Goal: Transaction & Acquisition: Download file/media

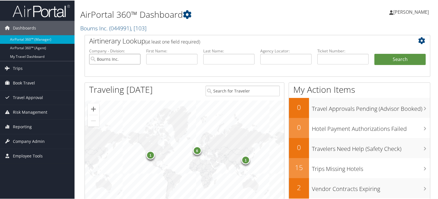
click at [135, 58] on input "Bourns Inc." at bounding box center [114, 58] width 51 height 11
click at [116, 56] on input "search" at bounding box center [114, 58] width 51 height 11
paste input "DLZ0ZV"
type input "DLZ0ZV"
click at [269, 56] on input "text" at bounding box center [285, 58] width 51 height 11
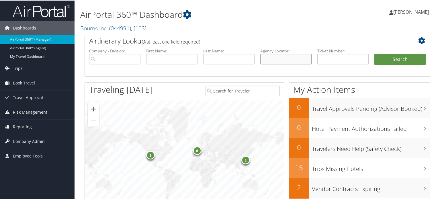
paste input "DLZ0ZV"
type input "DLZ0ZV"
click at [393, 59] on button "Search" at bounding box center [399, 58] width 51 height 11
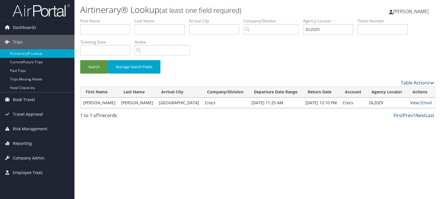
click at [411, 103] on link "View" at bounding box center [414, 102] width 9 height 5
drag, startPoint x: 338, startPoint y: 27, endPoint x: 246, endPoint y: 27, distance: 92.2
click at [246, 18] on ul "First Name Last Name Departure City Arrival City Company/Division Airport/City …" at bounding box center [257, 18] width 354 height 0
paste input "1Z2"
type input "DLZ1Z2"
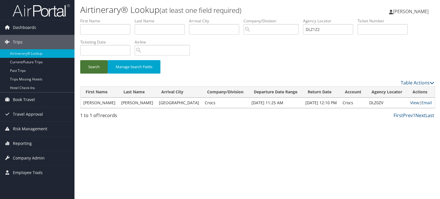
click at [91, 70] on button "Search" at bounding box center [94, 66] width 28 height 13
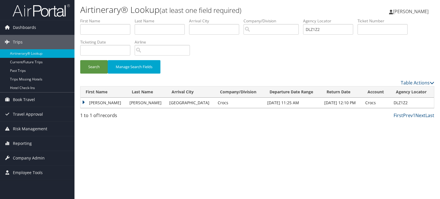
click at [81, 103] on td "TATUM MALENA" at bounding box center [103, 103] width 46 height 10
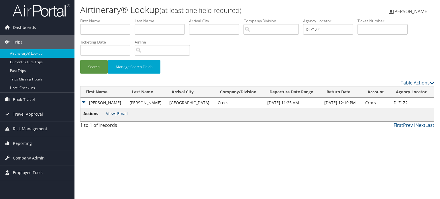
click at [109, 114] on link "View" at bounding box center [110, 113] width 9 height 5
click at [222, 151] on div "Airtinerary® Lookup (at least one field required) Iqbal Ansari Iqbal Ansari My …" at bounding box center [257, 99] width 366 height 199
click at [236, 142] on div "Airtinerary® Lookup (at least one field required) Iqbal Ansari Iqbal Ansari My …" at bounding box center [257, 99] width 366 height 199
click at [148, 135] on div "Airtinerary® Lookup (at least one field required) Iqbal Ansari Iqbal Ansari My …" at bounding box center [257, 99] width 366 height 199
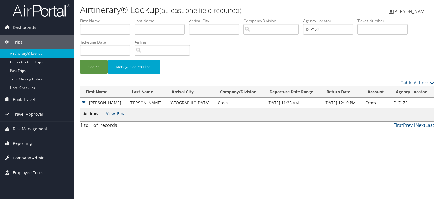
click at [40, 157] on span "Company Admin" at bounding box center [29, 158] width 32 height 14
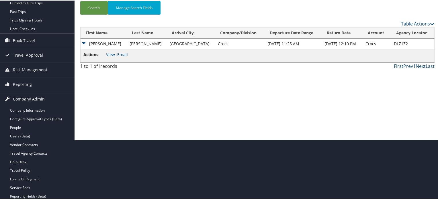
scroll to position [86, 0]
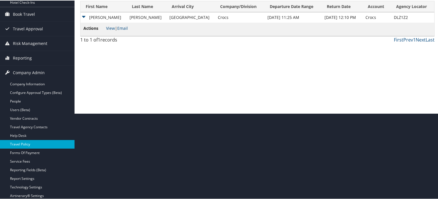
click at [34, 143] on link "Travel Policy" at bounding box center [37, 144] width 74 height 9
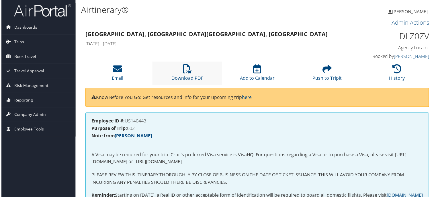
click at [181, 72] on li "Download PDF" at bounding box center [187, 73] width 70 height 23
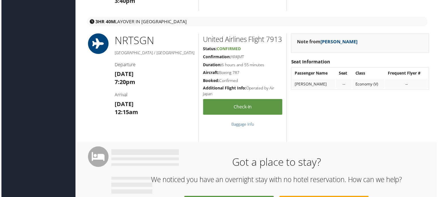
scroll to position [172, 0]
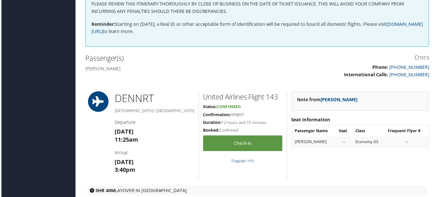
click at [90, 68] on h4 "Jacob Anderson" at bounding box center [169, 69] width 168 height 6
drag, startPoint x: 90, startPoint y: 68, endPoint x: 113, endPoint y: 65, distance: 22.8
click at [113, 66] on h4 "Jacob Anderson" at bounding box center [169, 69] width 168 height 6
copy h4 "Jacob Anderson"
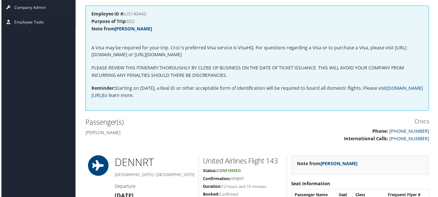
scroll to position [29, 0]
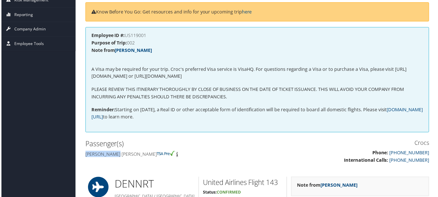
click at [93, 154] on h4 "Tatum malena Burnett" at bounding box center [169, 155] width 168 height 6
drag, startPoint x: 93, startPoint y: 154, endPoint x: 125, endPoint y: 155, distance: 33.0
click at [125, 155] on h4 "Tatum malena Burnett" at bounding box center [169, 155] width 168 height 6
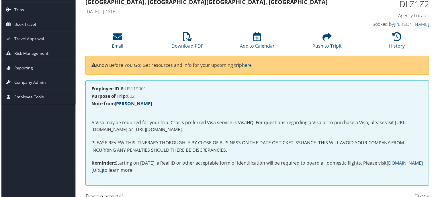
scroll to position [0, 0]
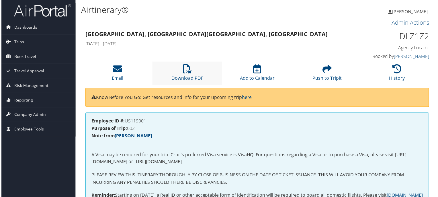
click at [195, 75] on li "Download PDF" at bounding box center [187, 73] width 70 height 23
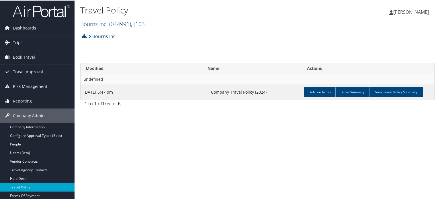
click at [93, 69] on th "Modified" at bounding box center [140, 67] width 120 height 11
drag, startPoint x: 93, startPoint y: 69, endPoint x: 172, endPoint y: 82, distance: 79.8
click at [96, 68] on th "Modified" at bounding box center [140, 67] width 120 height 11
drag, startPoint x: 96, startPoint y: 68, endPoint x: 100, endPoint y: 69, distance: 4.2
drag, startPoint x: 267, startPoint y: 93, endPoint x: 145, endPoint y: 91, distance: 122.1
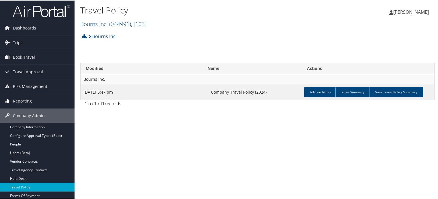
click at [145, 91] on tr "[DATE] 5:47 pm Company Travel Policy (2024) Advisor Notes Rules Summary View Tr…" at bounding box center [257, 91] width 354 height 15
drag, startPoint x: 232, startPoint y: 159, endPoint x: 254, endPoint y: 151, distance: 23.7
click at [233, 159] on div "Travel Policy Bourns Inc. ( 044991 ) , [ 103 ] Bourns Inc. Venture Global LNG C…" at bounding box center [257, 99] width 366 height 199
click at [390, 91] on link "View Travel Policy Summary" at bounding box center [396, 92] width 54 height 10
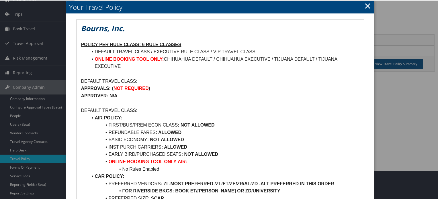
scroll to position [29, 0]
click at [90, 87] on strong "APPROVALS: (" at bounding box center [97, 87] width 32 height 5
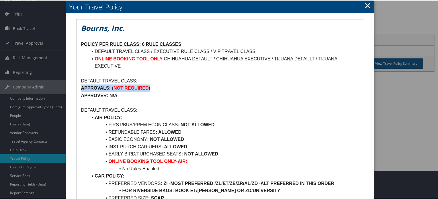
drag, startPoint x: 90, startPoint y: 87, endPoint x: 152, endPoint y: 87, distance: 62.5
click at [152, 87] on p "APPROVALS: ( NOT REQUIRED )" at bounding box center [220, 87] width 278 height 7
click at [226, 90] on p "APPROVALS: ( NOT REQUIRED )" at bounding box center [220, 87] width 278 height 7
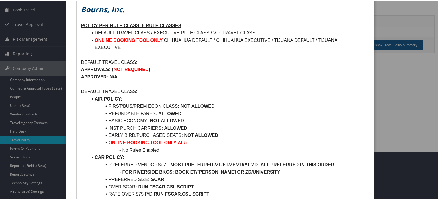
scroll to position [57, 0]
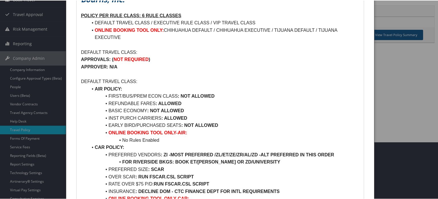
click at [231, 28] on li "ONLINE BOOKING TOOL ONLY: CHIHUAHUA DEFAULT / CHIHUAHUA EXECUTIVE / TIJUANA DEF…" at bounding box center [223, 33] width 271 height 15
drag, startPoint x: 231, startPoint y: 28, endPoint x: 250, endPoint y: 28, distance: 18.3
click at [250, 28] on li "ONLINE BOOKING TOOL ONLY: CHIHUAHUA DEFAULT / CHIHUAHUA EXECUTIVE / TIJUANA DEF…" at bounding box center [223, 33] width 271 height 15
click at [290, 29] on li "ONLINE BOOKING TOOL ONLY: CHIHUAHUA DEFAULT / CHIHUAHUA EXECUTIVE / TIJUANA DEF…" at bounding box center [223, 33] width 271 height 15
drag, startPoint x: 290, startPoint y: 29, endPoint x: 302, endPoint y: 30, distance: 12.1
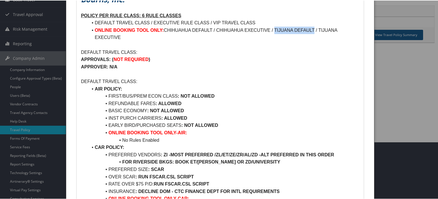
click at [302, 30] on li "ONLINE BOOKING TOOL ONLY: CHIHUAHUA DEFAULT / CHIHUAHUA EXECUTIVE / TIJUANA DEF…" at bounding box center [223, 33] width 271 height 15
click at [92, 80] on p "DEFAULT TRAVEL CLASS:" at bounding box center [220, 80] width 278 height 7
drag, startPoint x: 92, startPoint y: 80, endPoint x: 138, endPoint y: 80, distance: 46.1
click at [136, 79] on p "DEFAULT TRAVEL CLASS:" at bounding box center [220, 80] width 278 height 7
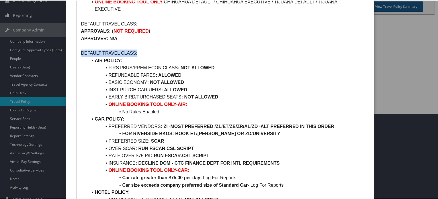
scroll to position [86, 0]
click at [226, 64] on li "FIRST/BUS/PREM ECON CLASS : NOT ALLOWED" at bounding box center [223, 66] width 271 height 7
click at [97, 50] on p "DEFAULT TRAVEL CLASS:" at bounding box center [220, 52] width 278 height 7
drag, startPoint x: 97, startPoint y: 50, endPoint x: 132, endPoint y: 50, distance: 34.7
click at [132, 50] on p "DEFAULT TRAVEL CLASS:" at bounding box center [220, 52] width 278 height 7
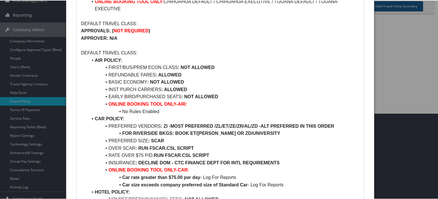
click at [150, 50] on p "DEFAULT TRAVEL CLASS:" at bounding box center [220, 52] width 278 height 7
click at [113, 65] on li "FIRST/BUS/PREM ECON CLASS : NOT ALLOWED" at bounding box center [223, 66] width 271 height 7
drag, startPoint x: 113, startPoint y: 65, endPoint x: 211, endPoint y: 65, distance: 97.4
click at [211, 65] on li "FIRST/BUS/PREM ECON CLASS : NOT ALLOWED" at bounding box center [223, 66] width 271 height 7
click at [116, 71] on li "REFUNDABLE FARES : ALLOWED" at bounding box center [223, 74] width 271 height 7
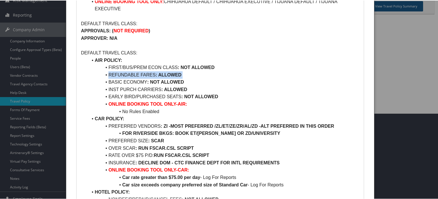
drag, startPoint x: 116, startPoint y: 71, endPoint x: 179, endPoint y: 73, distance: 63.6
click at [179, 73] on li "REFUNDABLE FARES : ALLOWED" at bounding box center [223, 74] width 271 height 7
click at [116, 65] on li "FIRST/BUS/PREM ECON CLASS : NOT ALLOWED" at bounding box center [223, 66] width 271 height 7
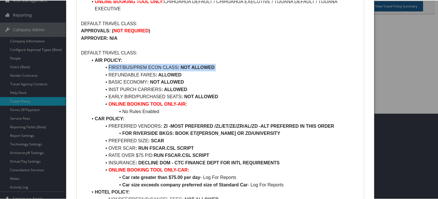
drag, startPoint x: 116, startPoint y: 65, endPoint x: 217, endPoint y: 64, distance: 100.8
click at [217, 64] on li "FIRST/BUS/PREM ECON CLASS : NOT ALLOWED" at bounding box center [223, 66] width 271 height 7
click at [126, 73] on li "REFUNDABLE FARES : ALLOWED" at bounding box center [223, 74] width 271 height 7
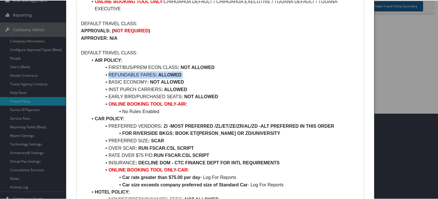
drag, startPoint x: 126, startPoint y: 73, endPoint x: 192, endPoint y: 73, distance: 65.3
click at [192, 73] on li "REFUNDABLE FARES : ALLOWED" at bounding box center [223, 74] width 271 height 7
click at [221, 86] on li "INST PURCH CARRIERS : ALLOWED" at bounding box center [223, 88] width 271 height 7
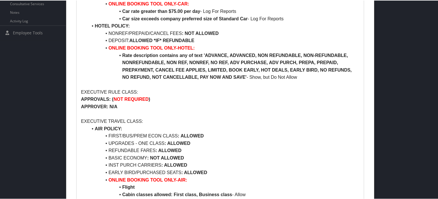
scroll to position [286, 0]
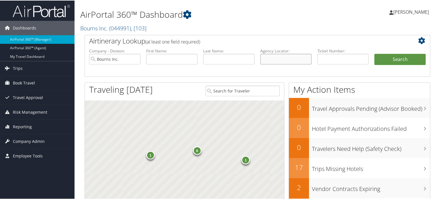
click at [276, 57] on input "text" at bounding box center [285, 58] width 51 height 11
paste input "DL7LGH"
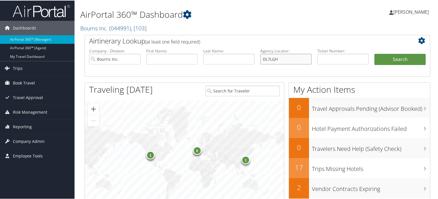
type input "DL7LGH"
click at [135, 58] on input "Bourns Inc." at bounding box center [114, 58] width 51 height 11
click at [405, 57] on button "Search" at bounding box center [399, 58] width 51 height 11
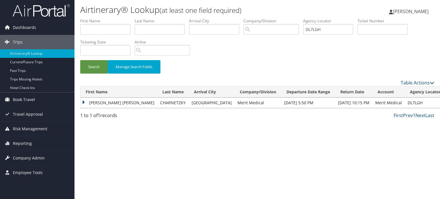
click at [85, 102] on td "[PERSON_NAME] [PERSON_NAME]" at bounding box center [118, 103] width 77 height 10
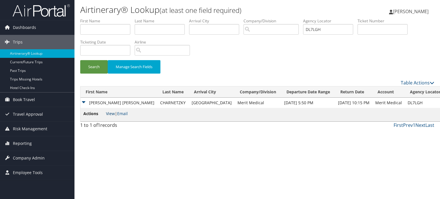
click at [108, 115] on link "View" at bounding box center [110, 113] width 9 height 5
drag, startPoint x: 333, startPoint y: 31, endPoint x: 268, endPoint y: 34, distance: 64.3
click at [270, 18] on ul "First Name Last Name Departure City Arrival City Company/Division Airport/City …" at bounding box center [257, 18] width 354 height 0
paste input "M855M"
type input "DM855M"
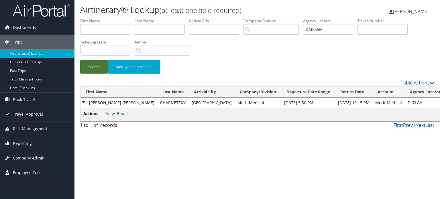
click at [102, 66] on button "Search" at bounding box center [94, 66] width 28 height 13
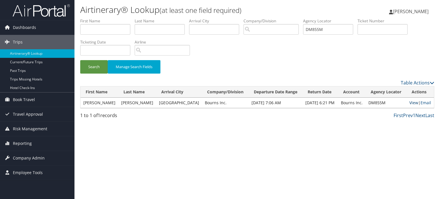
click at [413, 103] on link "View" at bounding box center [413, 102] width 9 height 5
drag, startPoint x: 337, startPoint y: 25, endPoint x: 264, endPoint y: 33, distance: 74.3
click at [272, 18] on ul "First Name Last Name Departure City Arrival City Company/Division Airport/City …" at bounding box center [257, 18] width 354 height 0
paste input "8KB"
type input "DM88KB"
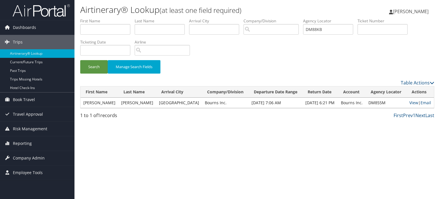
click at [92, 74] on div "Search Manage Search Fields" at bounding box center [257, 69] width 363 height 19
click at [95, 64] on button "Search" at bounding box center [94, 66] width 28 height 13
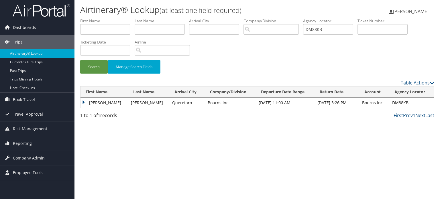
click at [84, 100] on td "ANABEL" at bounding box center [104, 103] width 48 height 10
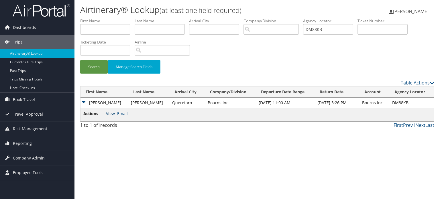
click at [108, 111] on link "View" at bounding box center [110, 113] width 9 height 5
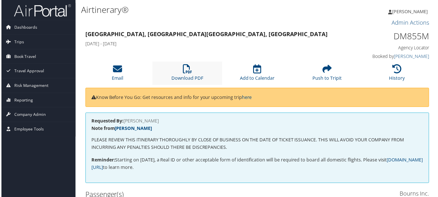
click at [182, 75] on li "Download PDF" at bounding box center [187, 73] width 70 height 23
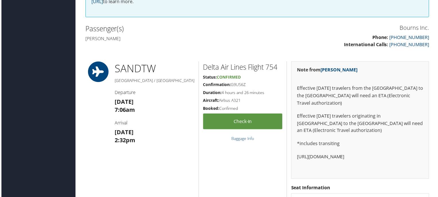
scroll to position [172, 0]
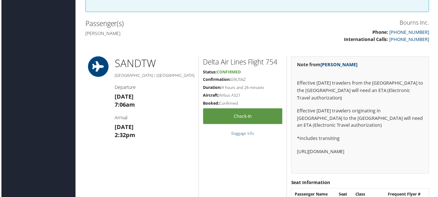
click at [90, 33] on h4 "[PERSON_NAME]" at bounding box center [169, 33] width 168 height 6
drag, startPoint x: 90, startPoint y: 33, endPoint x: 140, endPoint y: 34, distance: 50.7
click at [140, 34] on h4 "[PERSON_NAME]" at bounding box center [169, 33] width 168 height 6
copy h4 "[PERSON_NAME]"
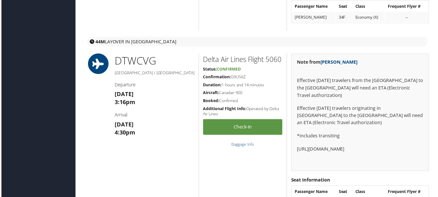
scroll to position [372, 0]
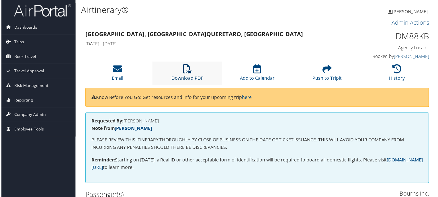
click at [183, 75] on link "Download PDF" at bounding box center [187, 75] width 32 height 14
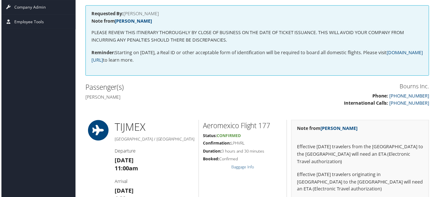
scroll to position [115, 0]
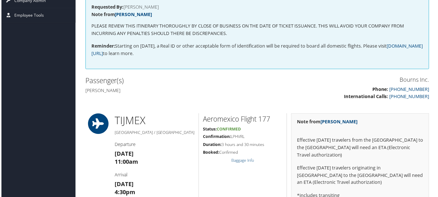
click at [91, 91] on h4 "[PERSON_NAME]" at bounding box center [169, 91] width 168 height 6
drag, startPoint x: 91, startPoint y: 91, endPoint x: 136, endPoint y: 92, distance: 44.1
click at [136, 92] on h4 "[PERSON_NAME]" at bounding box center [169, 91] width 168 height 6
copy h4 "[PERSON_NAME]"
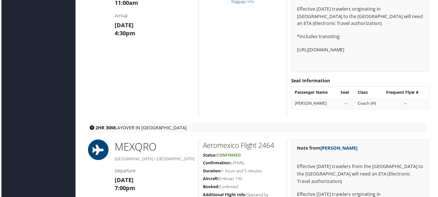
scroll to position [344, 0]
